Goal: Information Seeking & Learning: Understand process/instructions

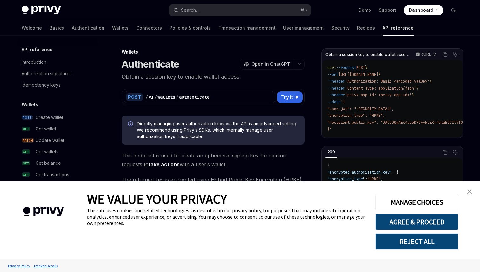
type textarea "*"
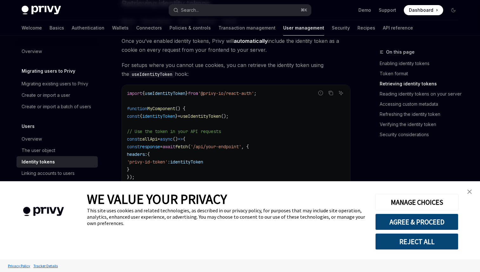
scroll to position [601, 0]
click at [224, 7] on button "Search... ⌘ K" at bounding box center [240, 9] width 142 height 11
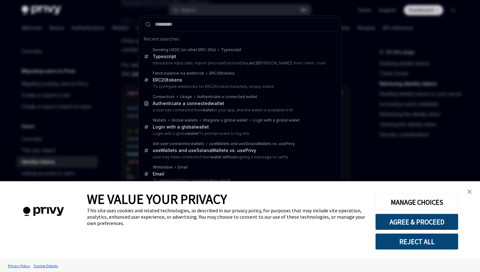
type input "*"
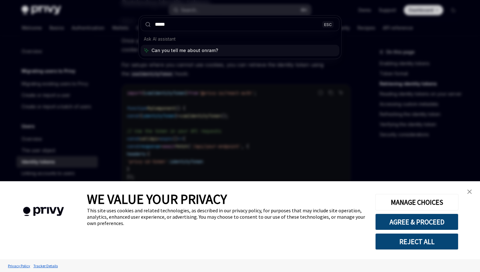
type input "******"
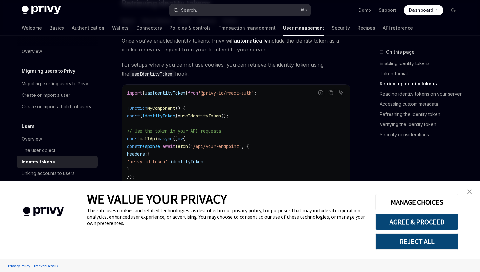
type textarea "*"
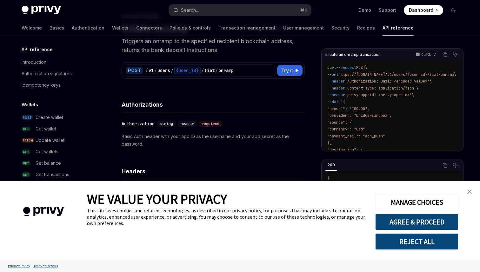
scroll to position [194, 0]
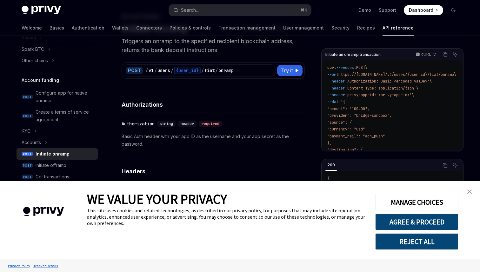
click at [469, 191] on img "close banner" at bounding box center [469, 192] width 4 height 4
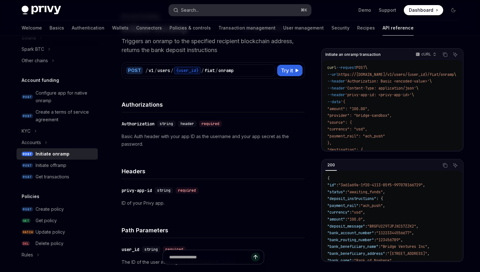
click at [202, 9] on button "Search... ⌘ K" at bounding box center [240, 9] width 142 height 11
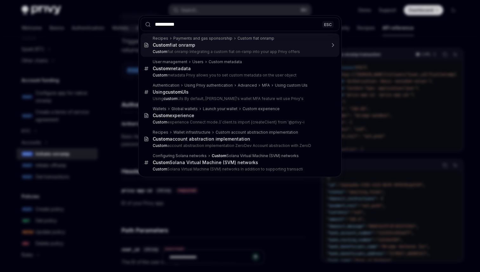
type input "**********"
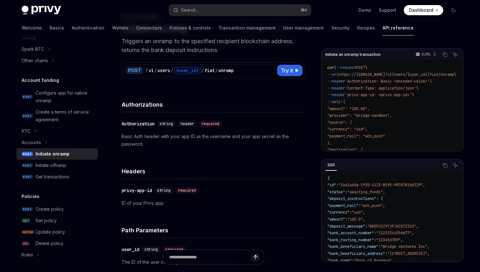
type textarea "*"
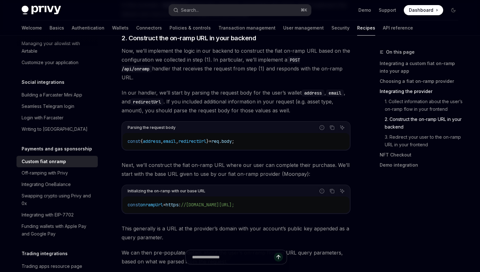
scroll to position [1324, 0]
